Goal: Navigation & Orientation: Find specific page/section

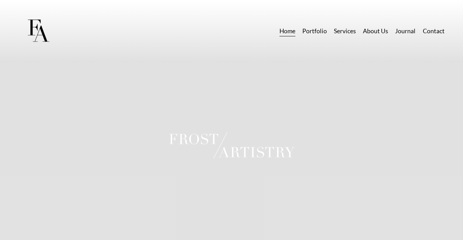
click at [318, 29] on link "Portfolio" at bounding box center [314, 31] width 25 height 12
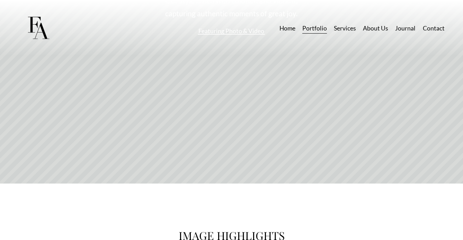
scroll to position [133, 0]
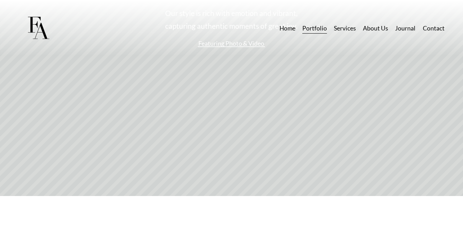
click at [320, 29] on link "Portfolio" at bounding box center [314, 28] width 25 height 12
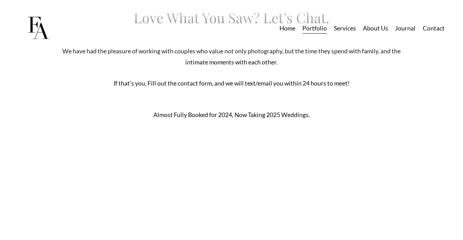
scroll to position [1920, 0]
